Goal: Information Seeking & Learning: Learn about a topic

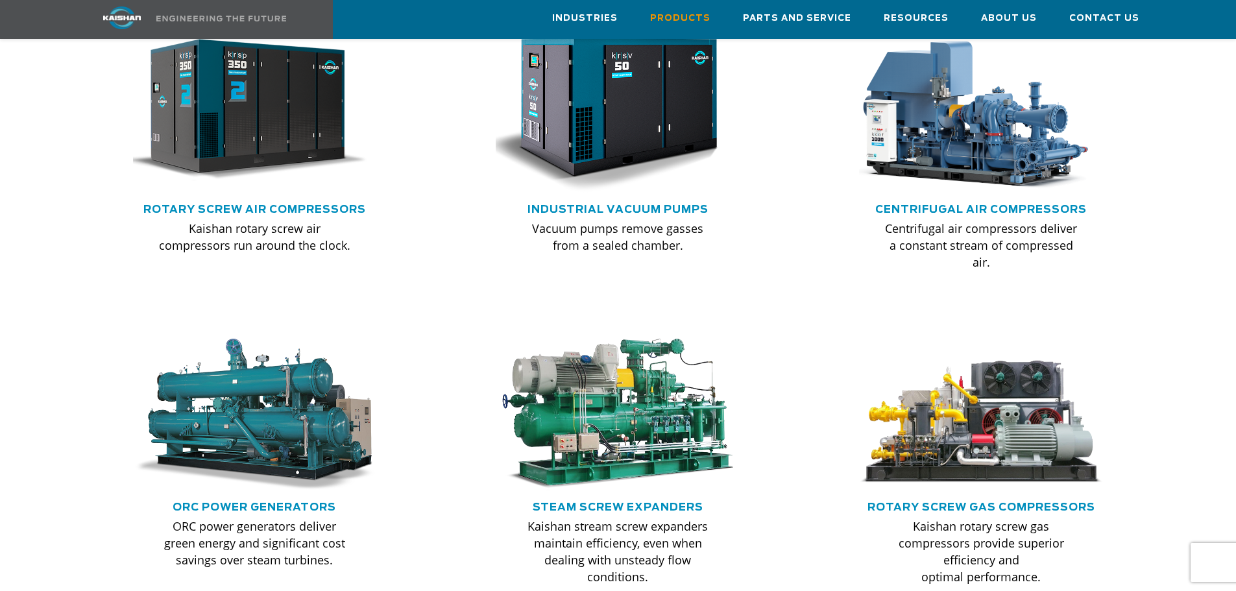
scroll to position [779, 0]
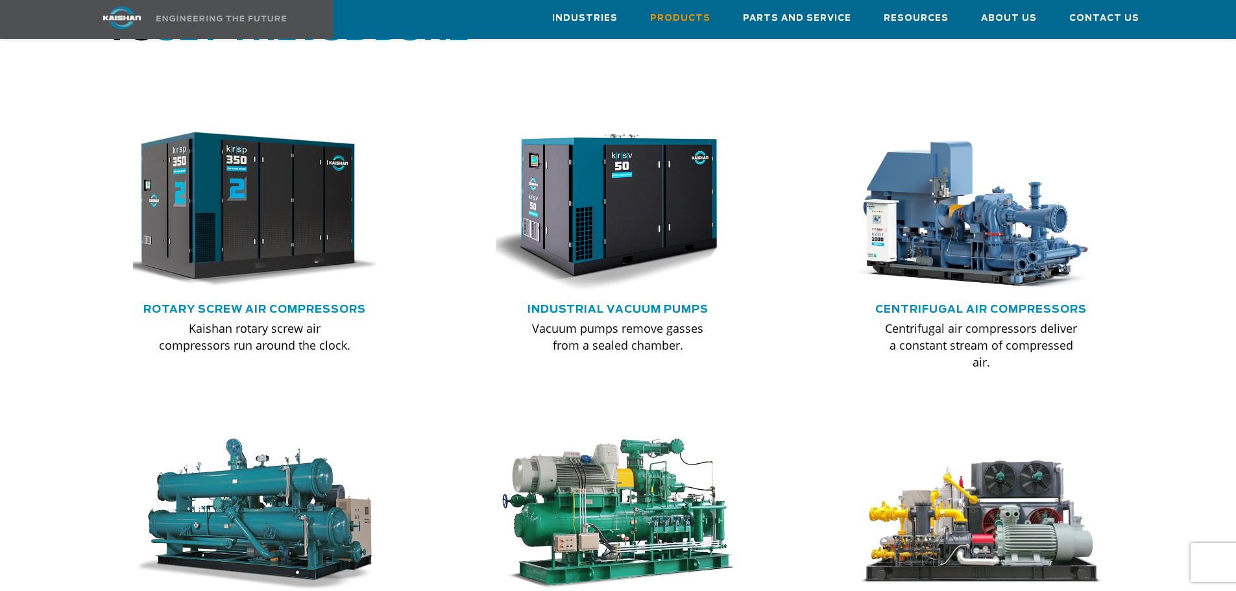
click at [317, 235] on img at bounding box center [245, 209] width 269 height 181
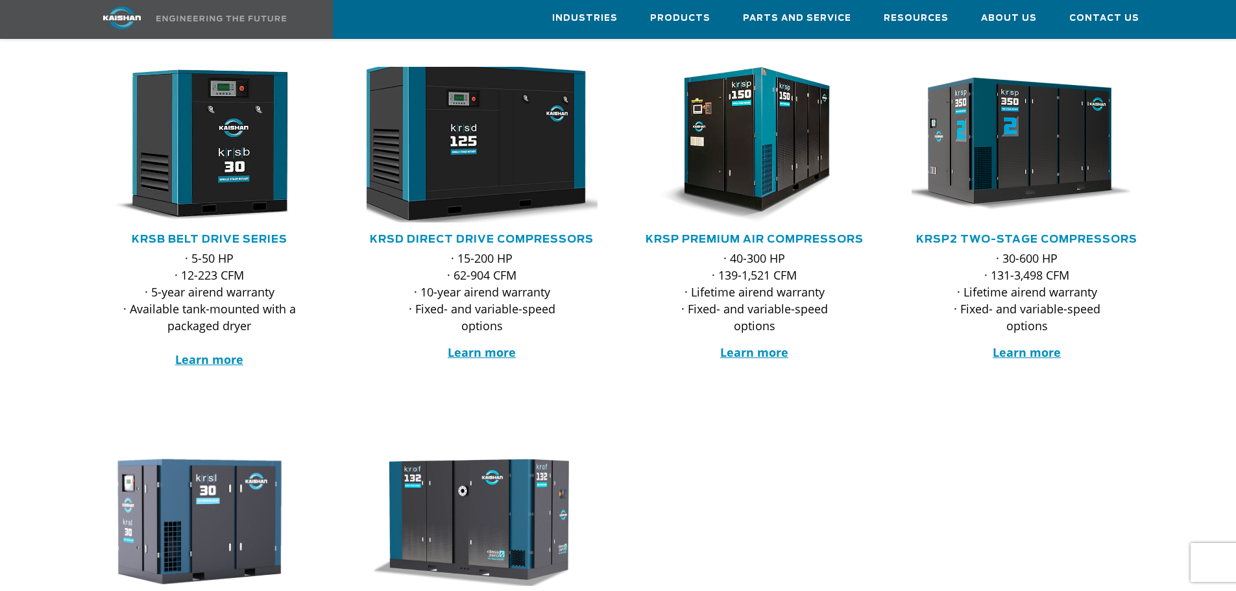
scroll to position [260, 0]
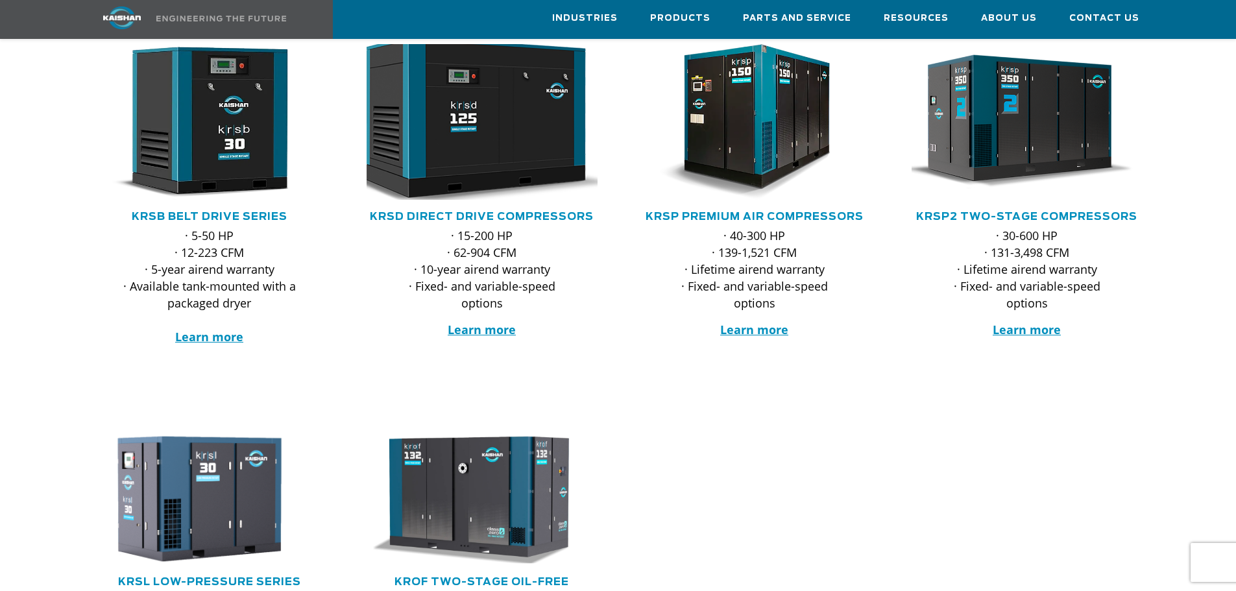
click at [518, 127] on img at bounding box center [472, 121] width 254 height 171
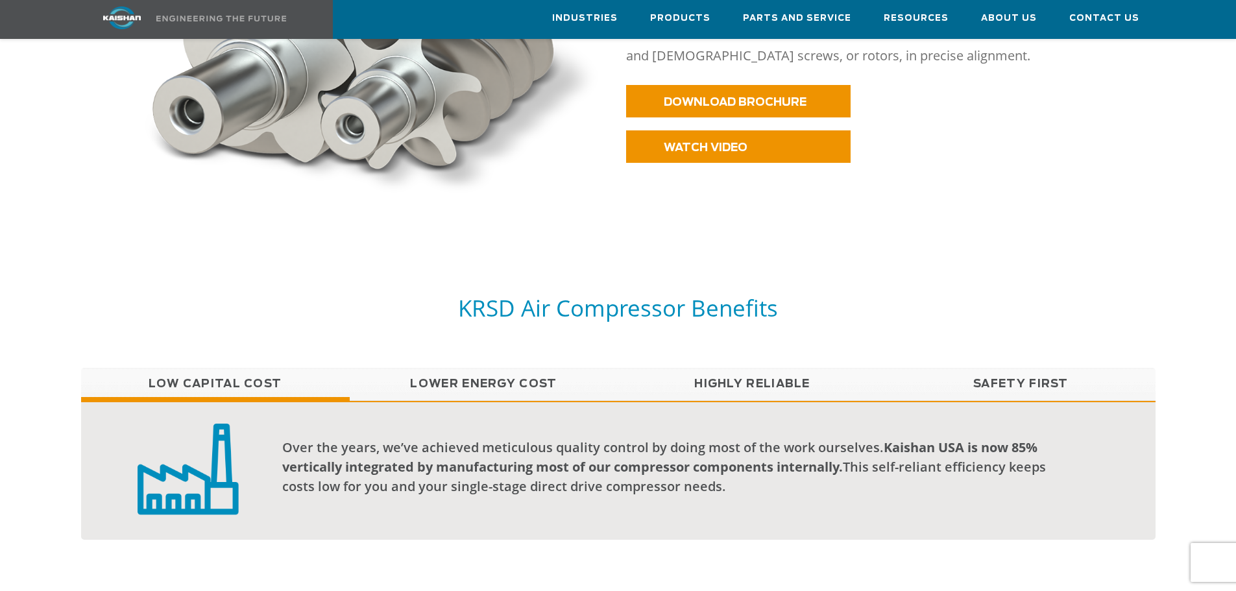
scroll to position [973, 0]
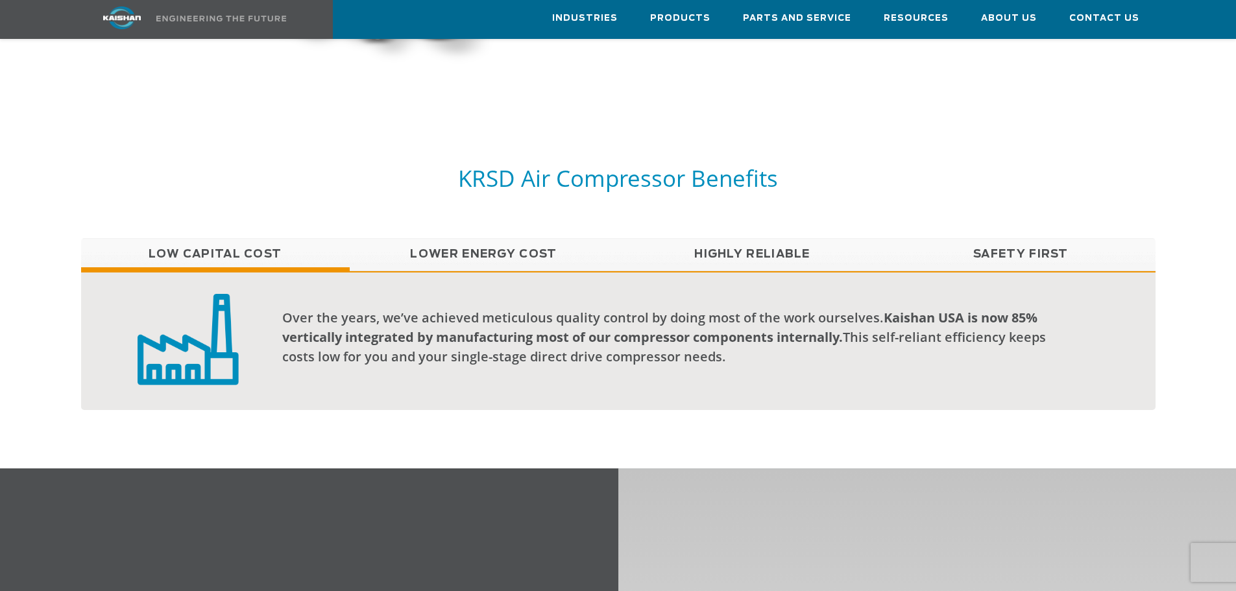
click at [514, 238] on link "Lower Energy Cost" at bounding box center [484, 254] width 269 height 32
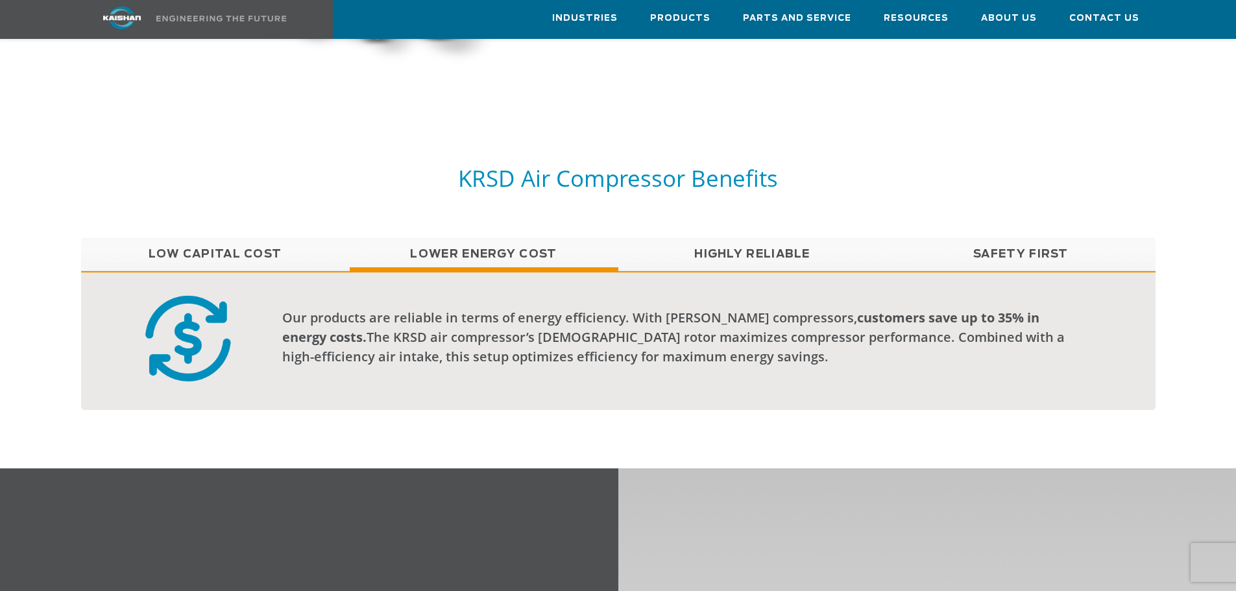
click at [745, 238] on link "Highly Reliable" at bounding box center [752, 254] width 269 height 32
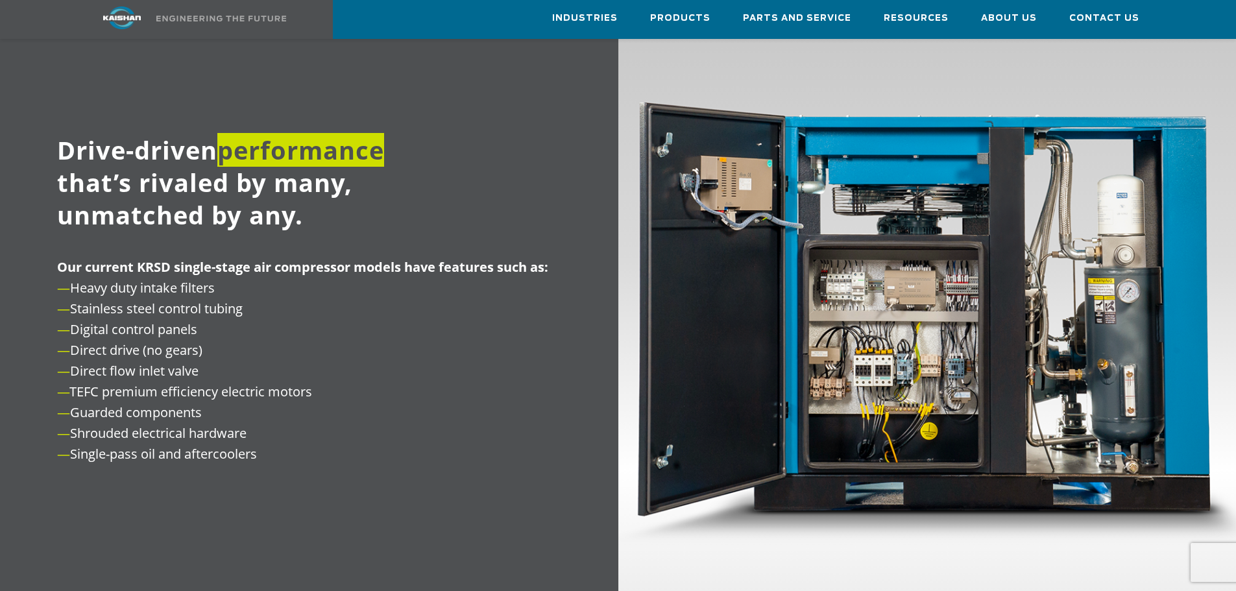
scroll to position [1492, 0]
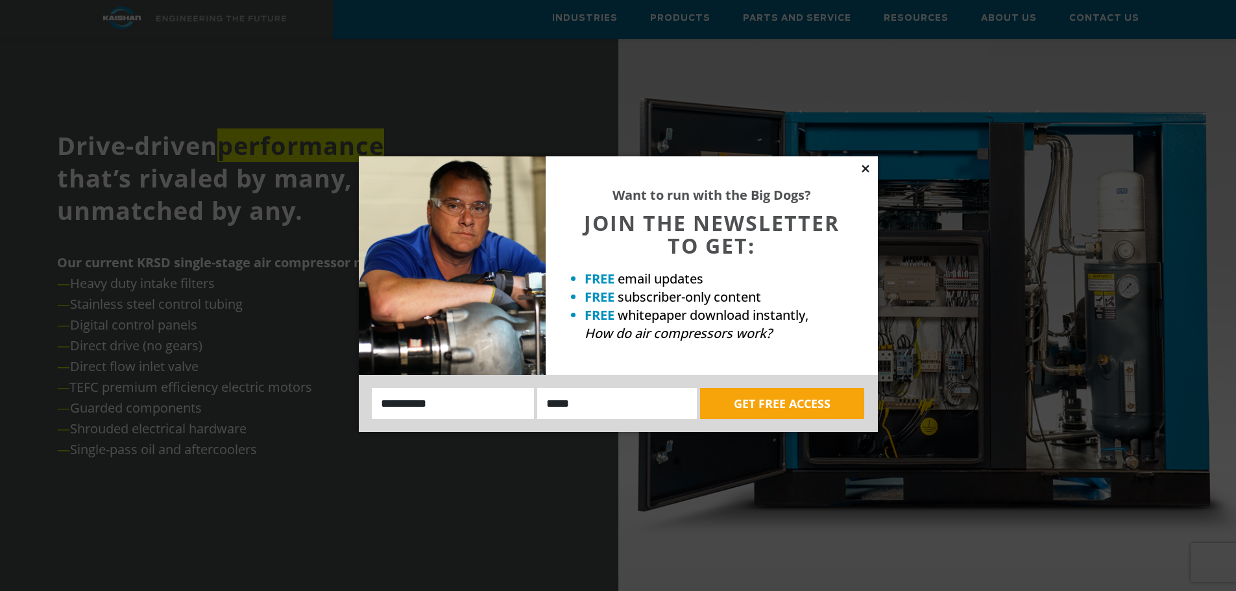
click at [864, 165] on icon at bounding box center [866, 169] width 12 height 12
